Goal: Find specific page/section: Find specific page/section

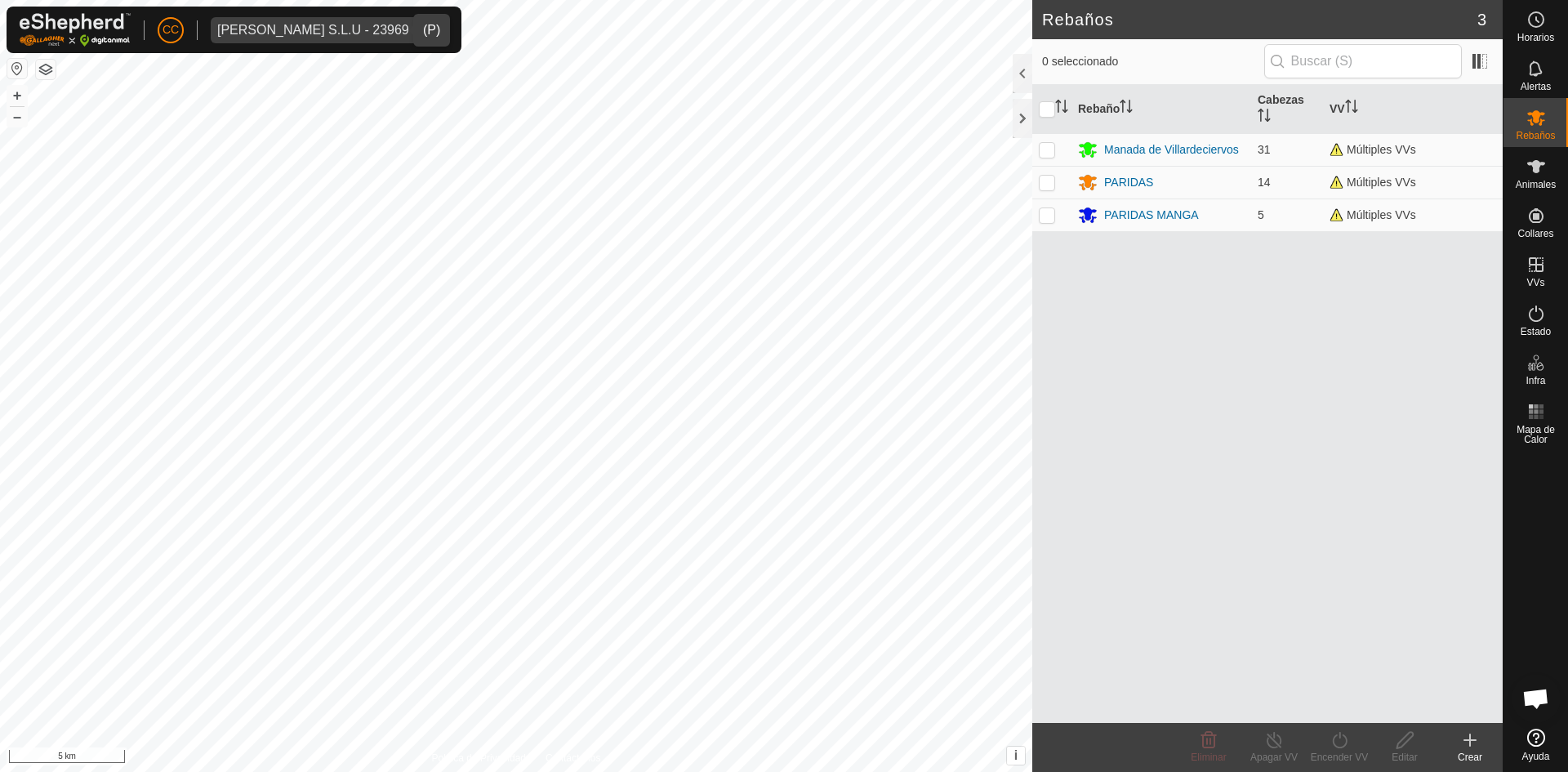
click at [303, 28] on div "[PERSON_NAME] S.L.U - 23969" at bounding box center [312, 29] width 192 height 13
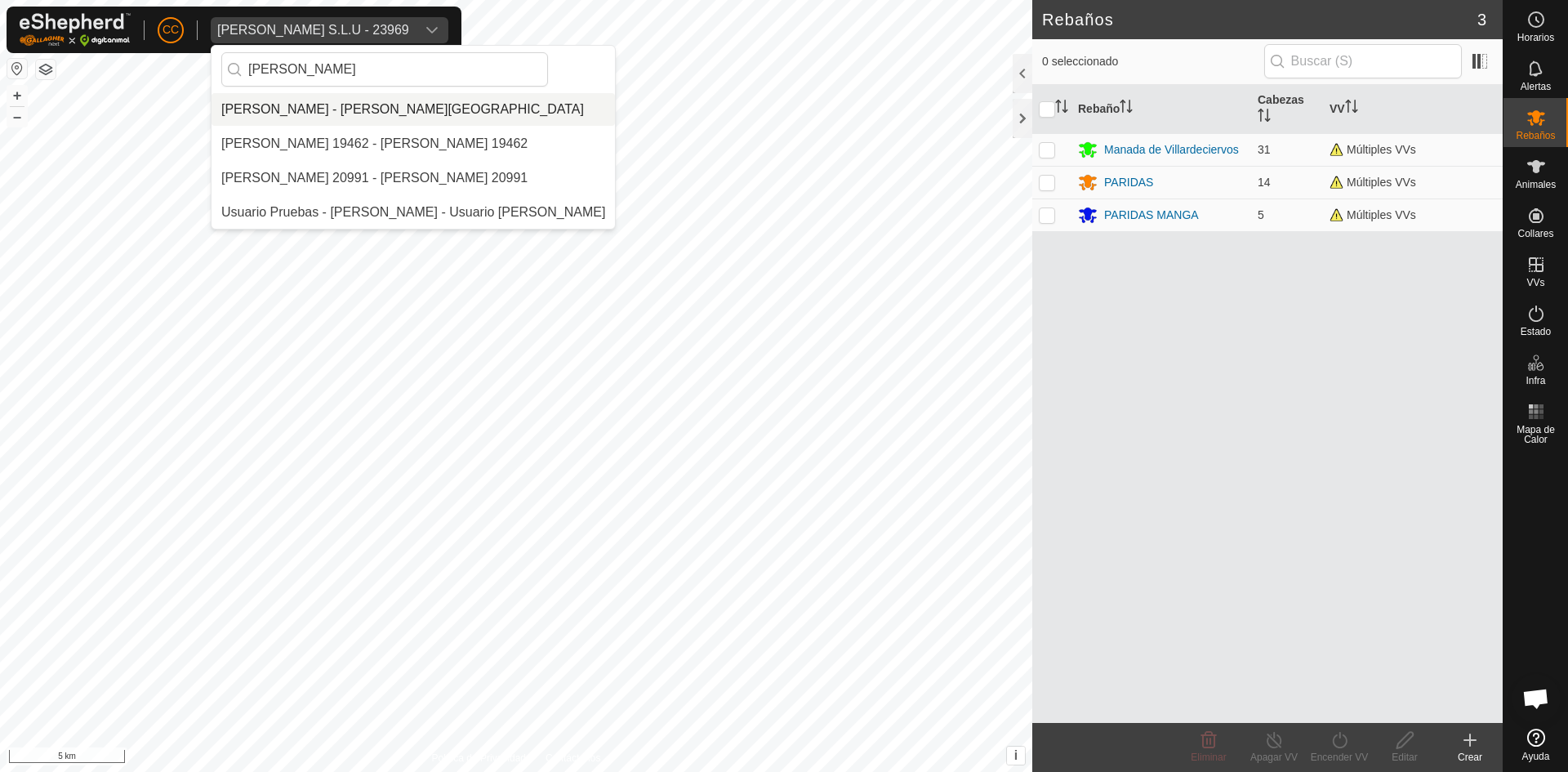
type input "[PERSON_NAME]"
click at [396, 102] on li "[PERSON_NAME] - [PERSON_NAME][GEOGRAPHIC_DATA]" at bounding box center [412, 110] width 404 height 33
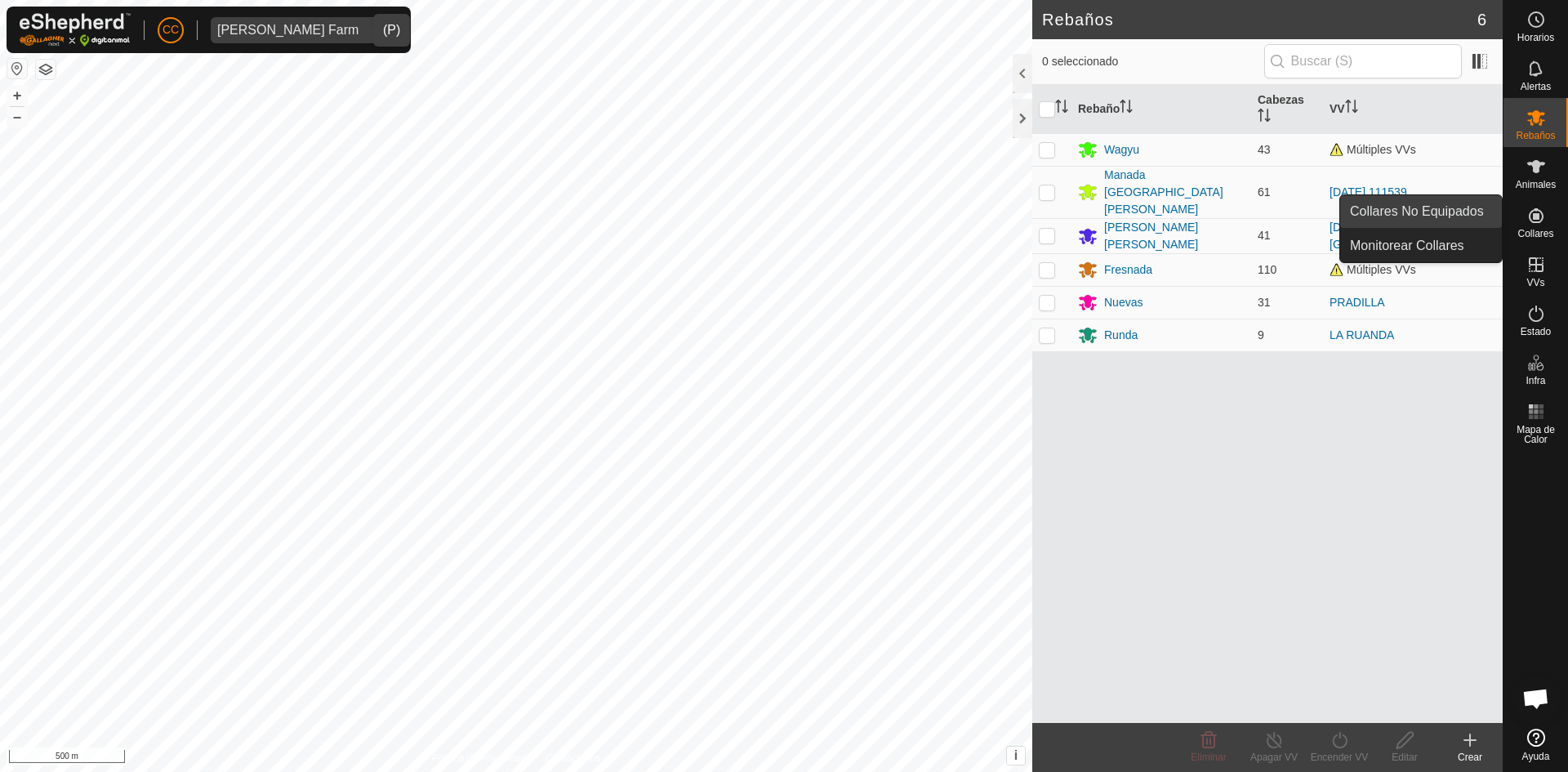
drag, startPoint x: 1498, startPoint y: 213, endPoint x: 1411, endPoint y: 207, distance: 87.2
click at [1482, 207] on link "Collares No Equipados" at bounding box center [1421, 212] width 161 height 33
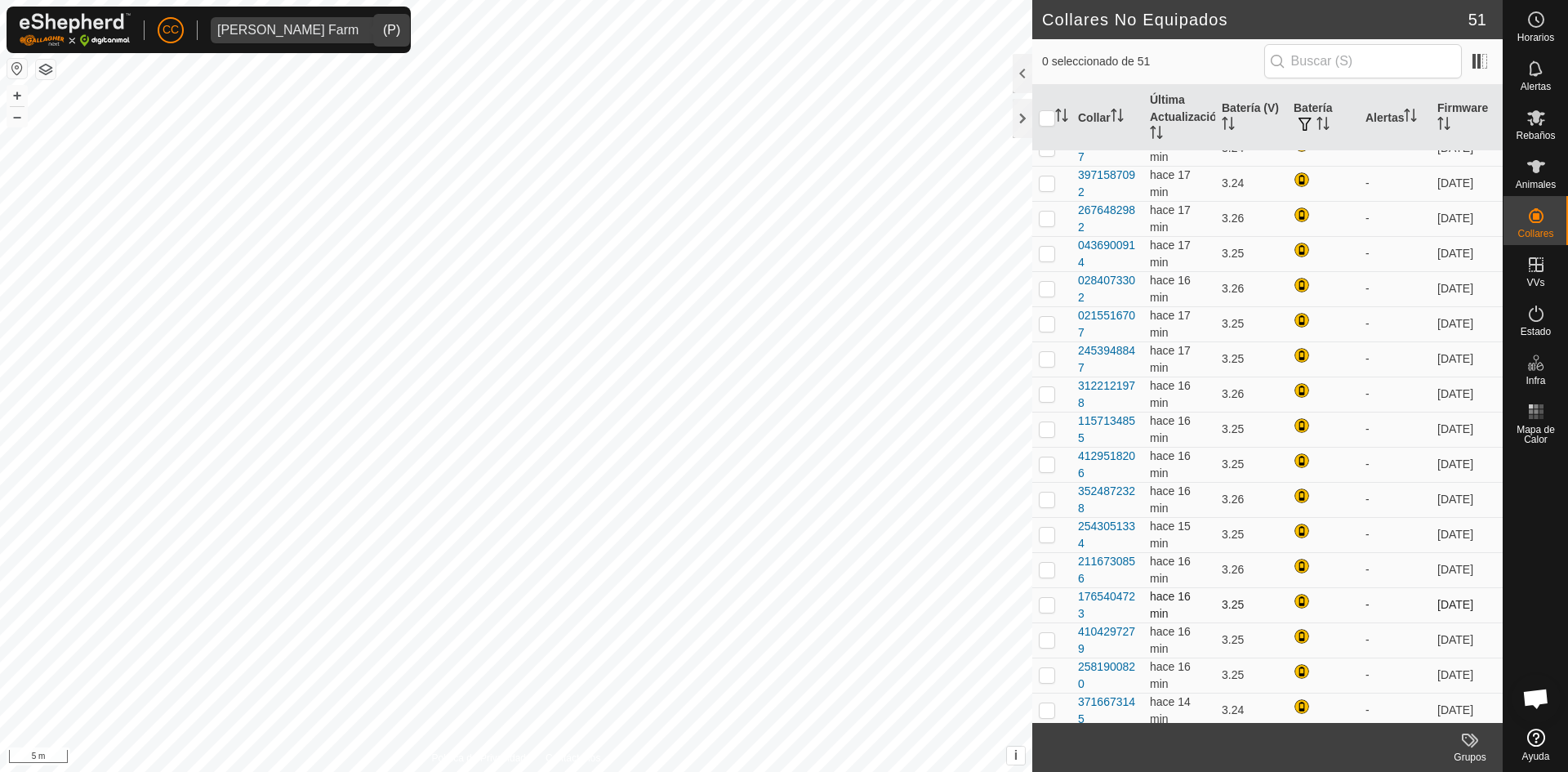
scroll to position [980, 0]
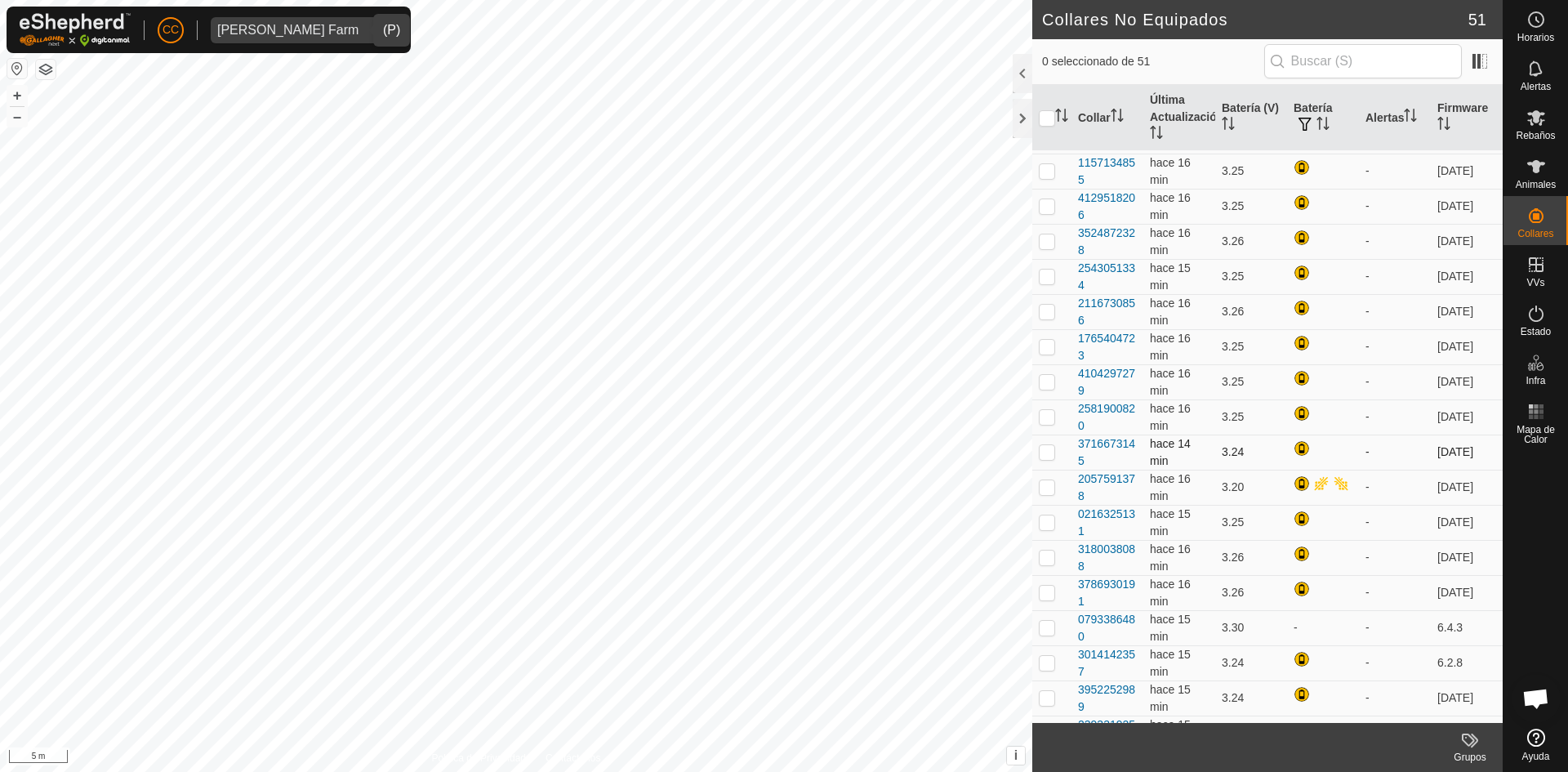
click at [1048, 456] on p-checkbox at bounding box center [1047, 451] width 17 height 13
click at [1039, 451] on p-checkbox at bounding box center [1047, 451] width 17 height 13
checkbox input "false"
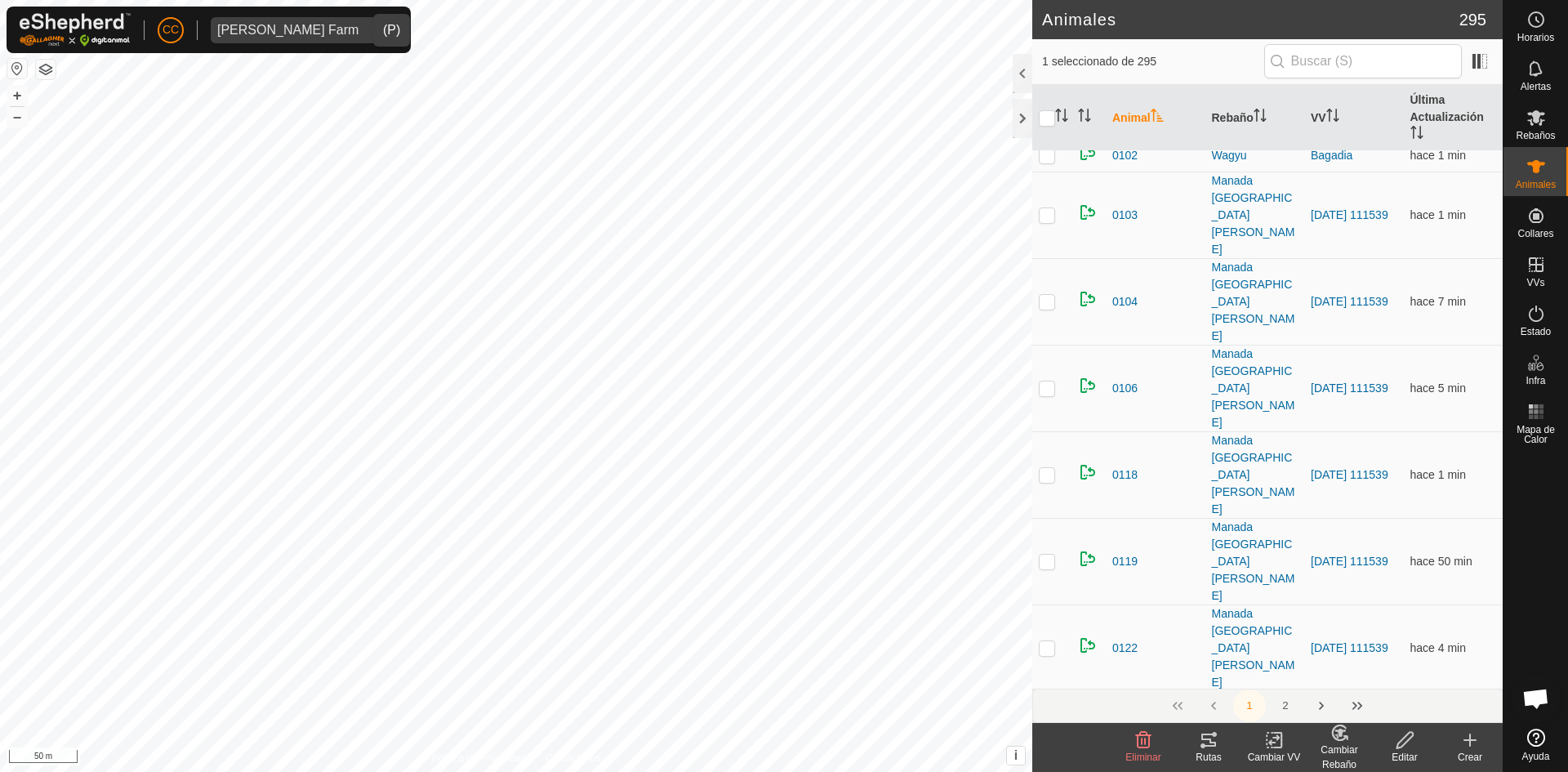
scroll to position [82, 0]
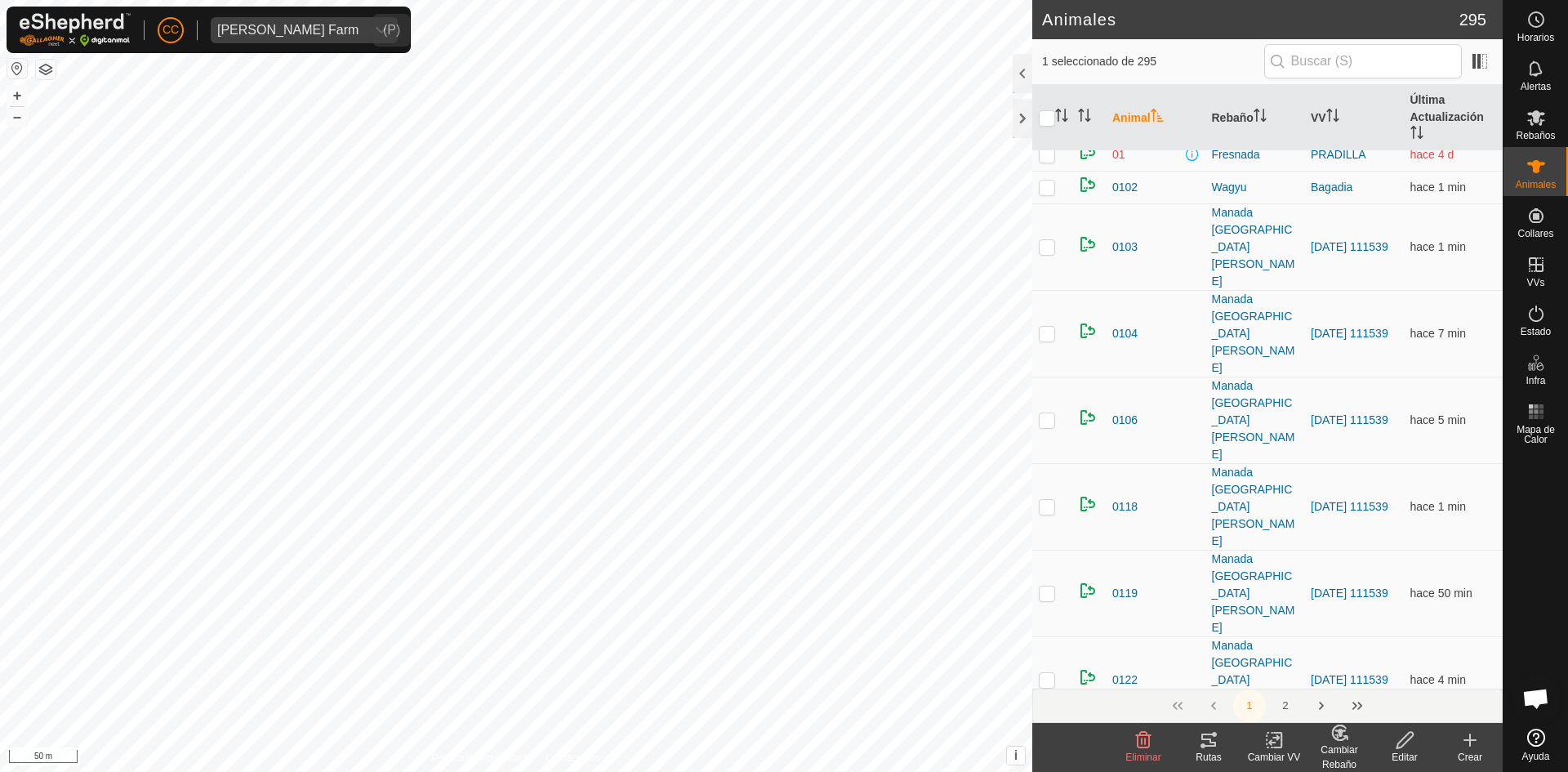
click at [329, 21] on span "[PERSON_NAME] Farm" at bounding box center [288, 30] width 155 height 26
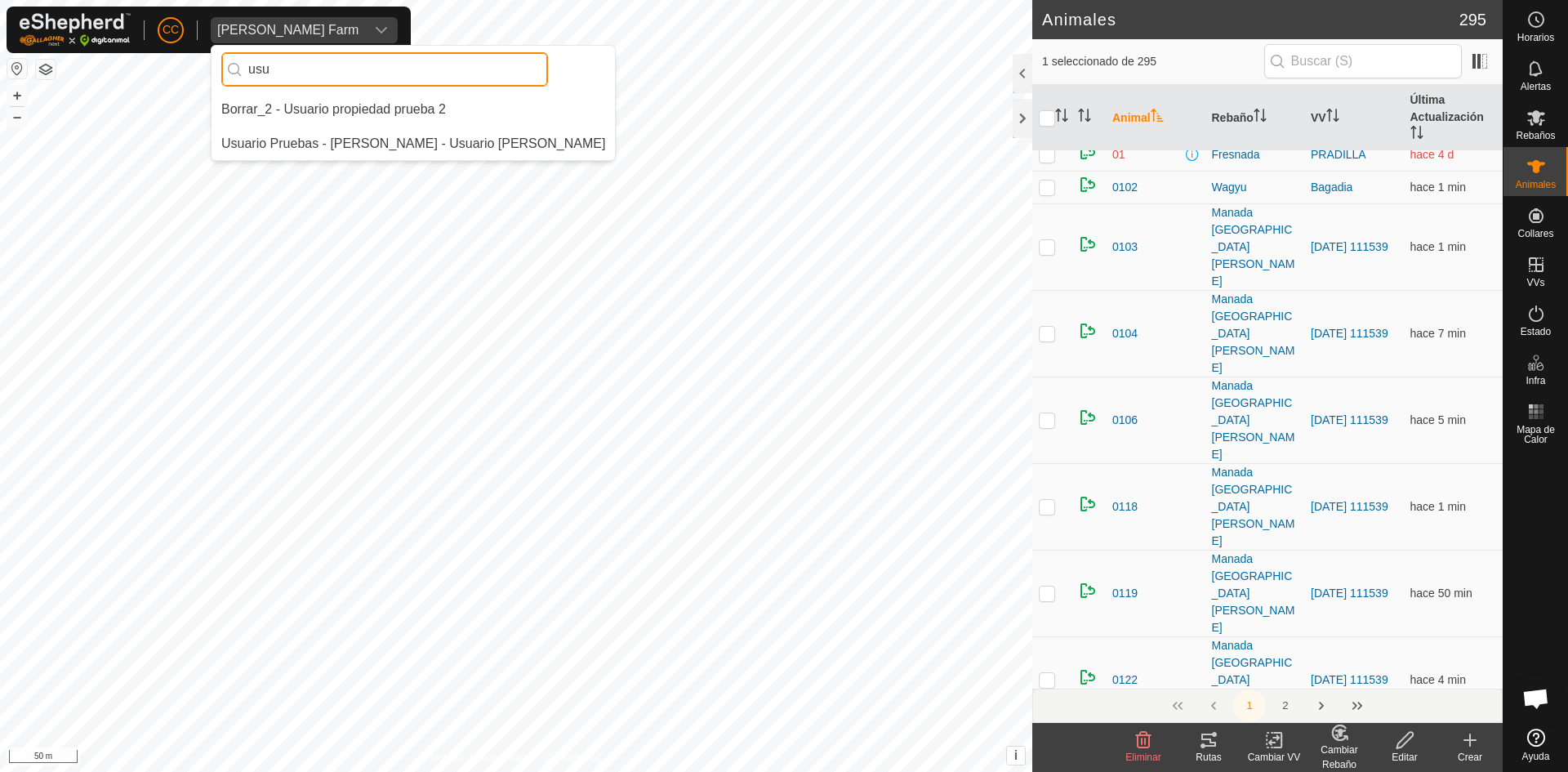
scroll to position [0, 0]
type input "usu"
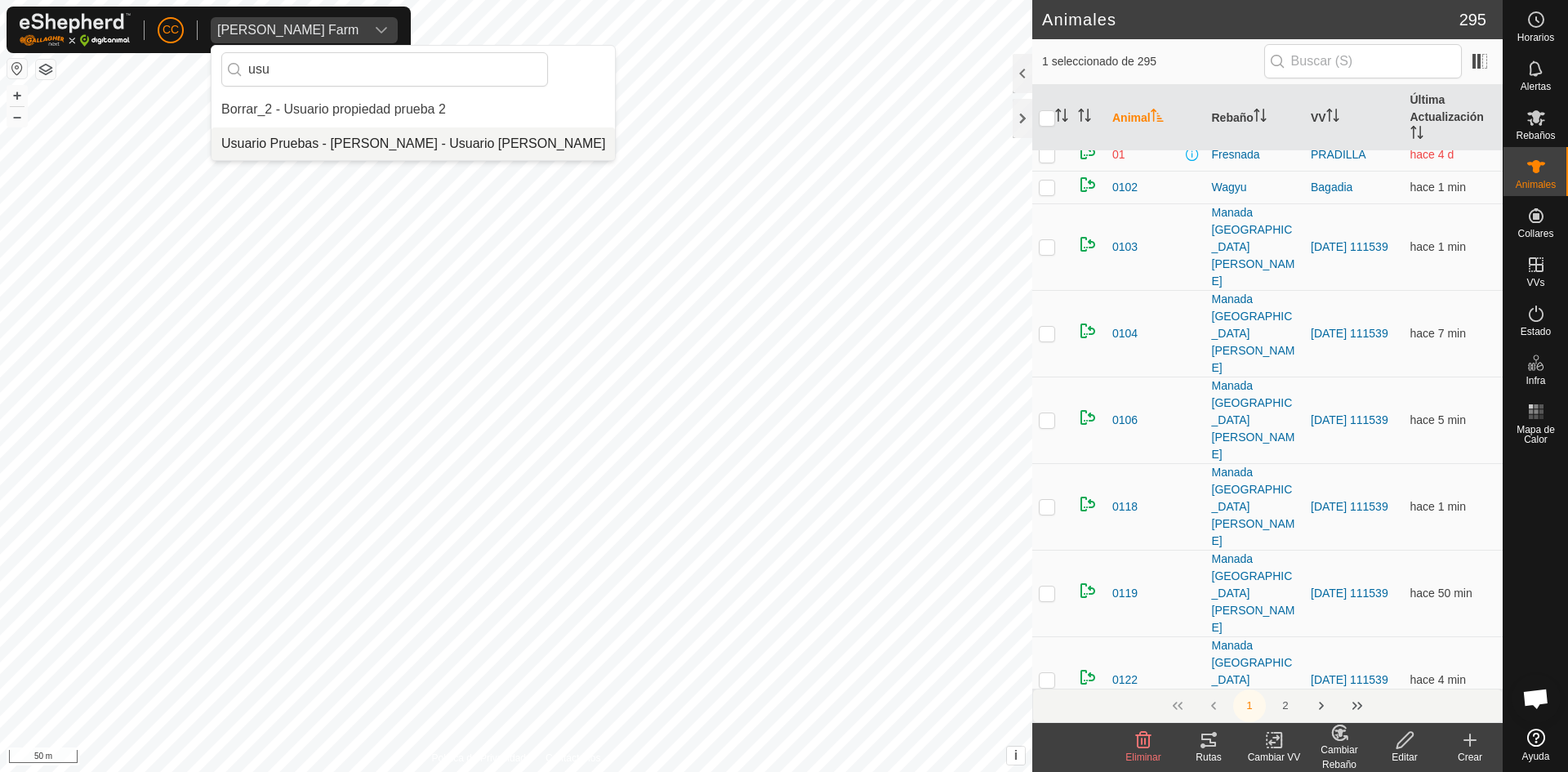
click at [369, 137] on li "Usuario Pruebas - [PERSON_NAME] - Usuario [PERSON_NAME]" at bounding box center [412, 144] width 404 height 33
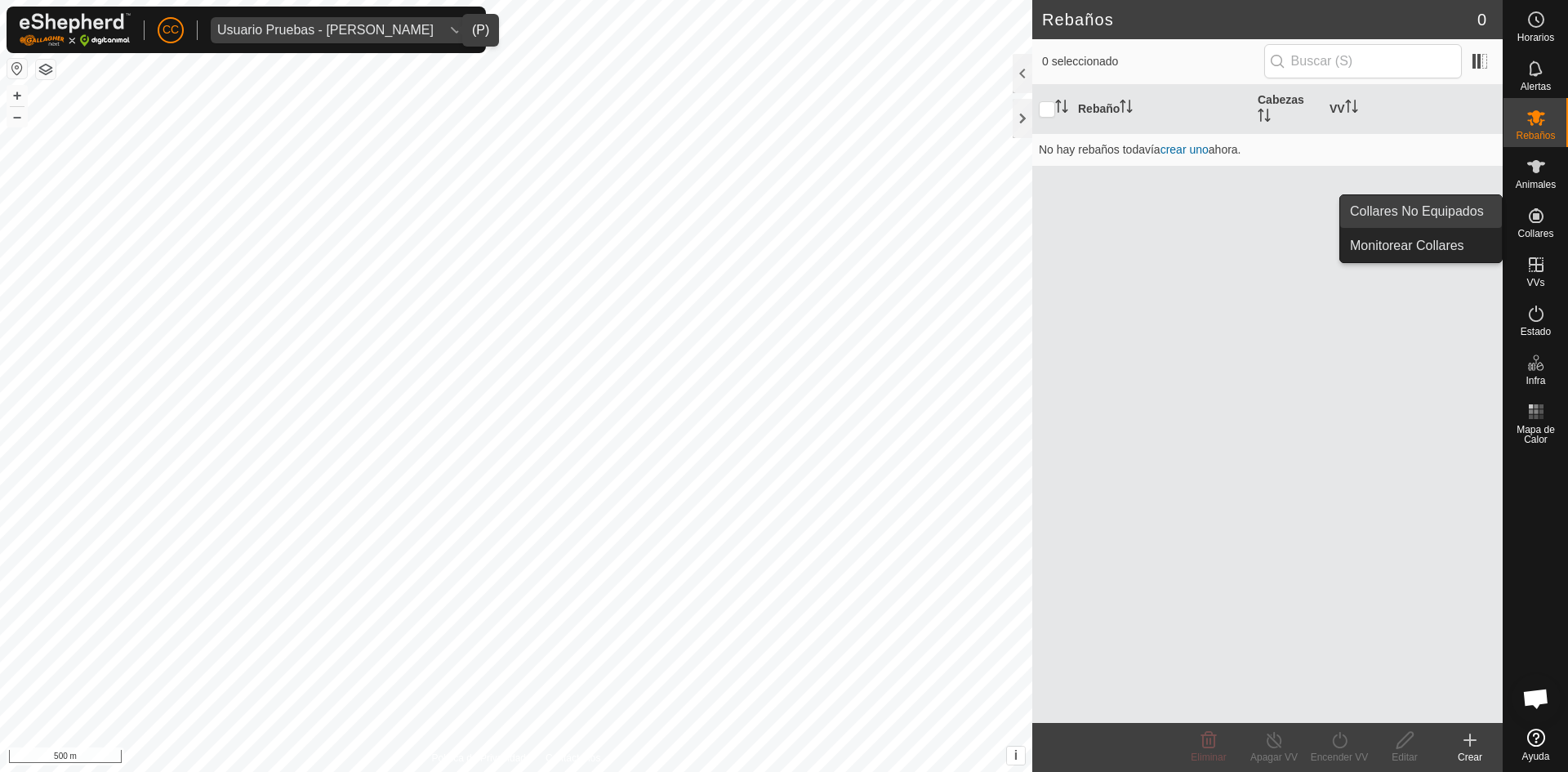
click at [1453, 201] on link "Collares No Equipados" at bounding box center [1421, 212] width 161 height 33
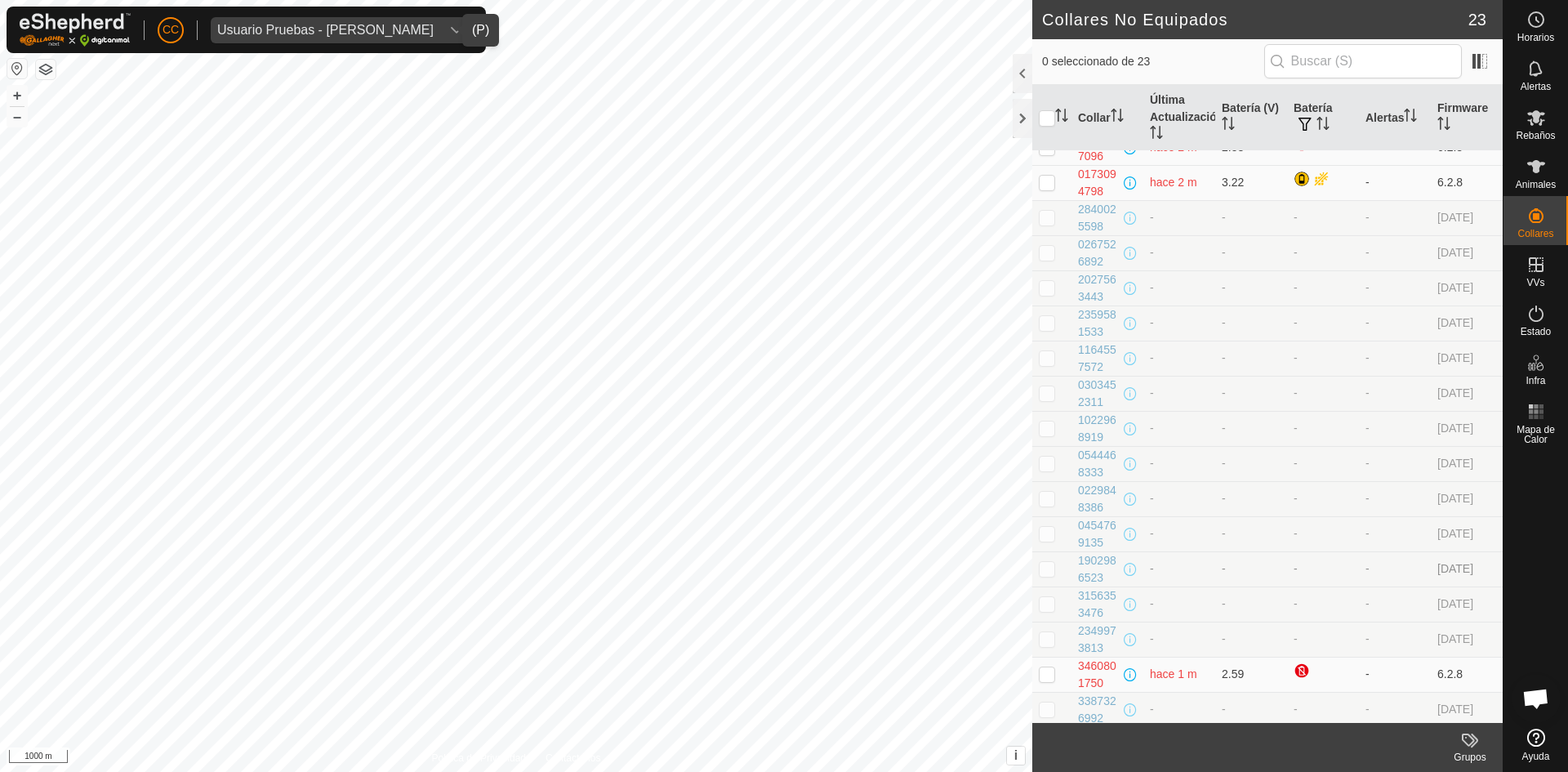
scroll to position [280, 0]
